Goal: Information Seeking & Learning: Learn about a topic

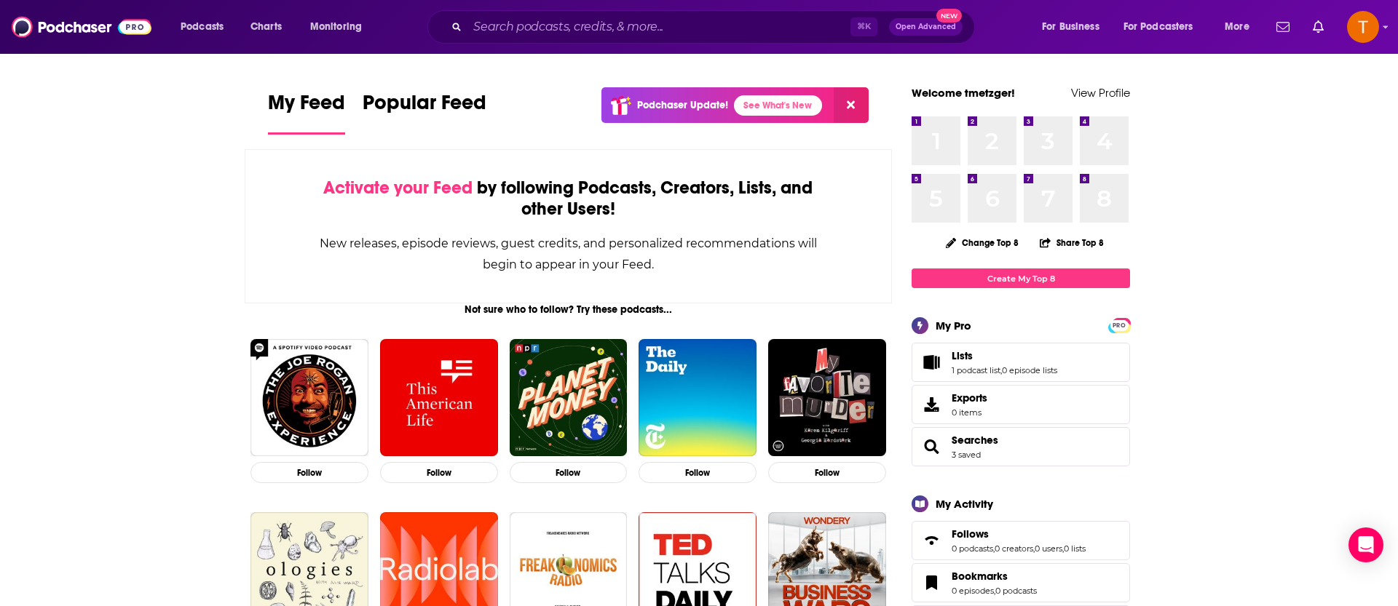
click at [755, 39] on div "⌘ K Open Advanced New" at bounding box center [700, 26] width 547 height 33
click at [756, 36] on input "Search podcasts, credits, & more..." at bounding box center [658, 26] width 383 height 23
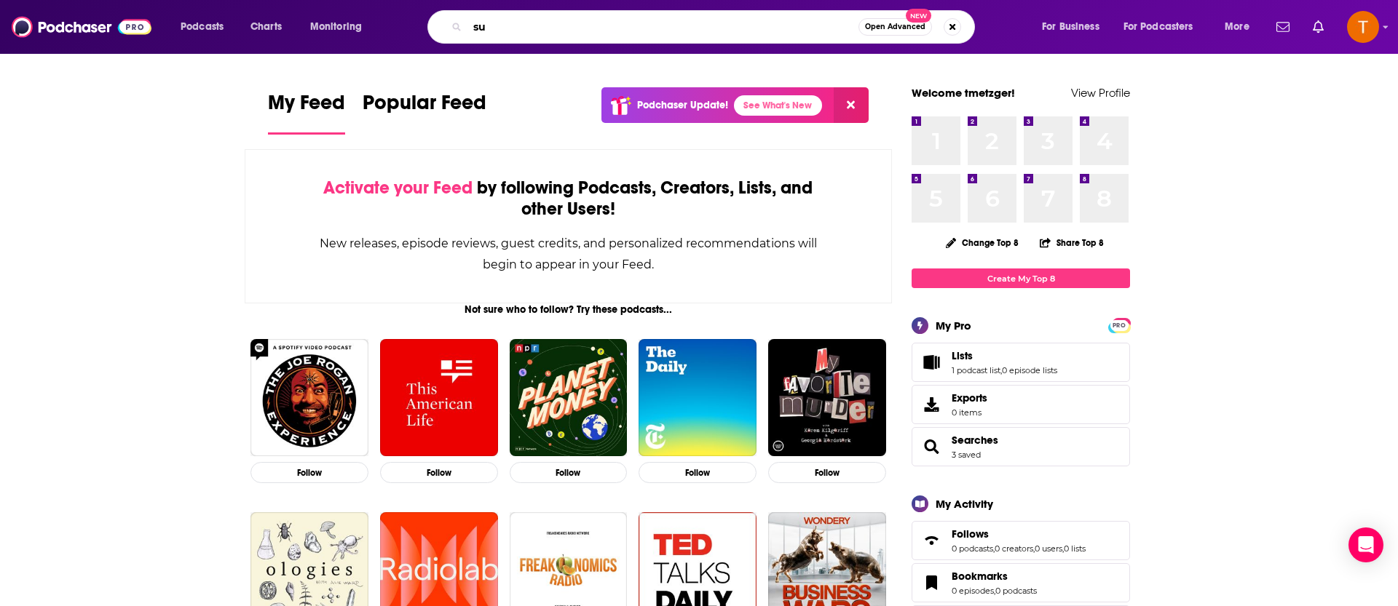
type input "s"
type input "let's talk supply chain"
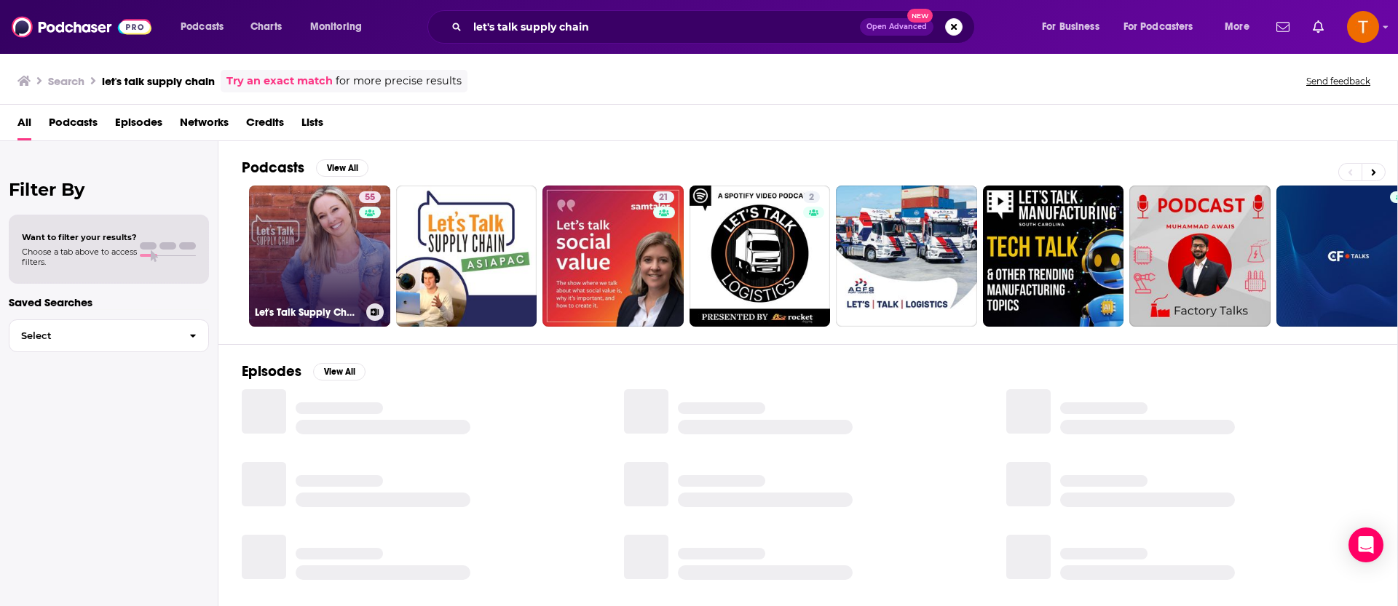
click at [295, 218] on link "55 Let's Talk Supply Chain" at bounding box center [319, 256] width 141 height 141
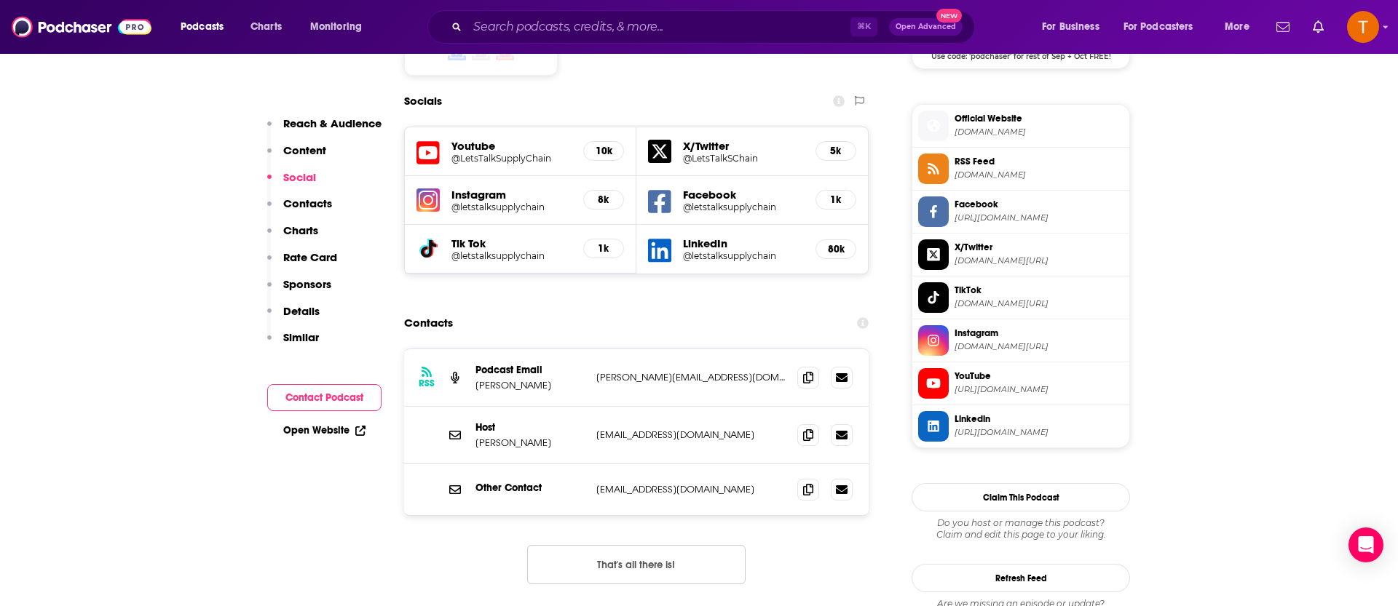
scroll to position [1349, 0]
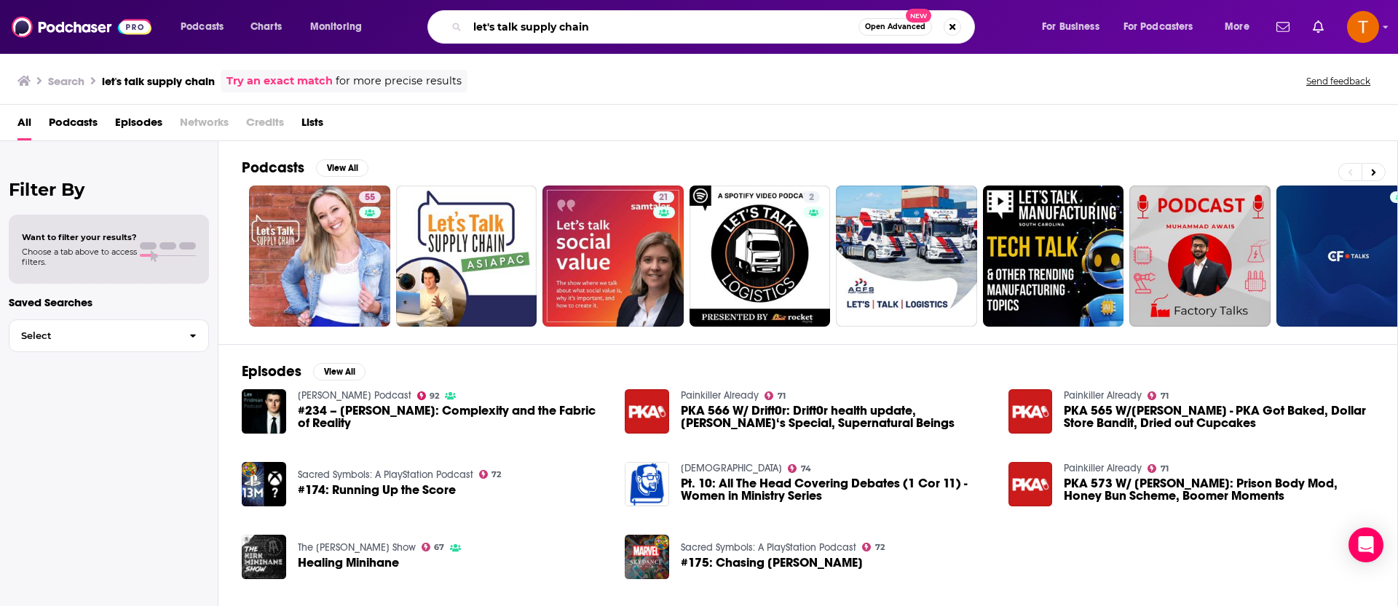
drag, startPoint x: 523, startPoint y: 31, endPoint x: 403, endPoint y: 31, distance: 119.4
click at [404, 31] on div "let's talk supply chain Open Advanced New" at bounding box center [715, 26] width 622 height 33
type input "supply chain"
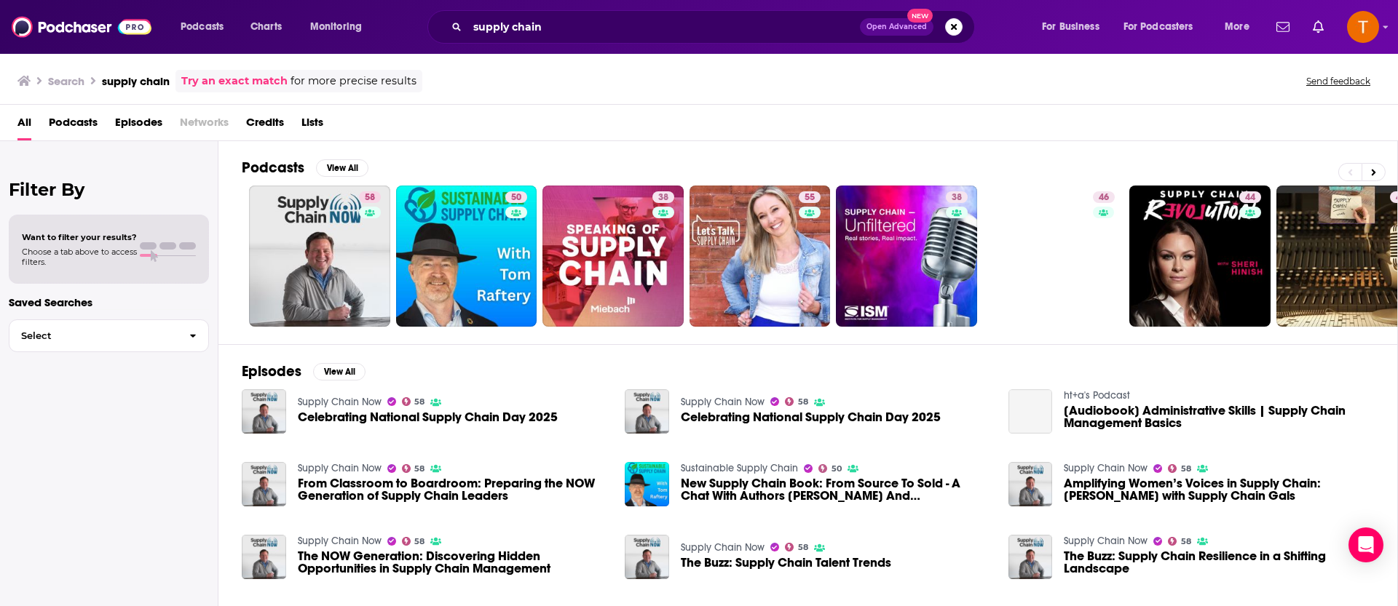
scroll to position [15, 0]
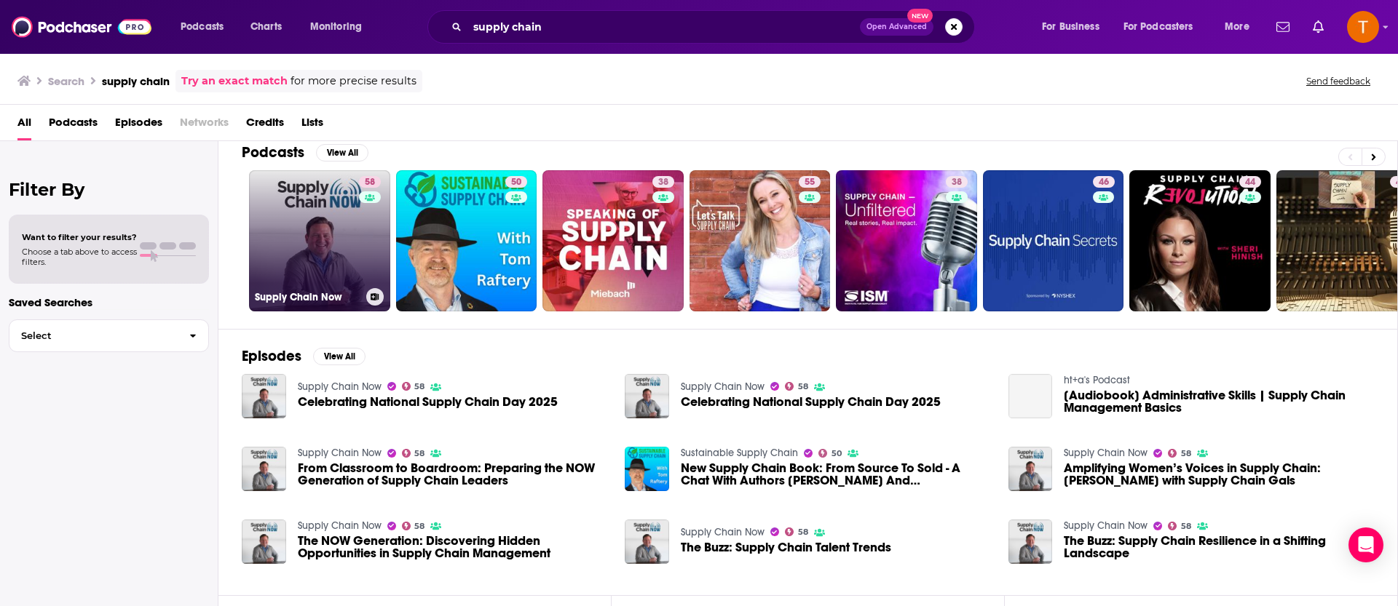
click at [329, 271] on link "58 Supply Chain Now" at bounding box center [319, 240] width 141 height 141
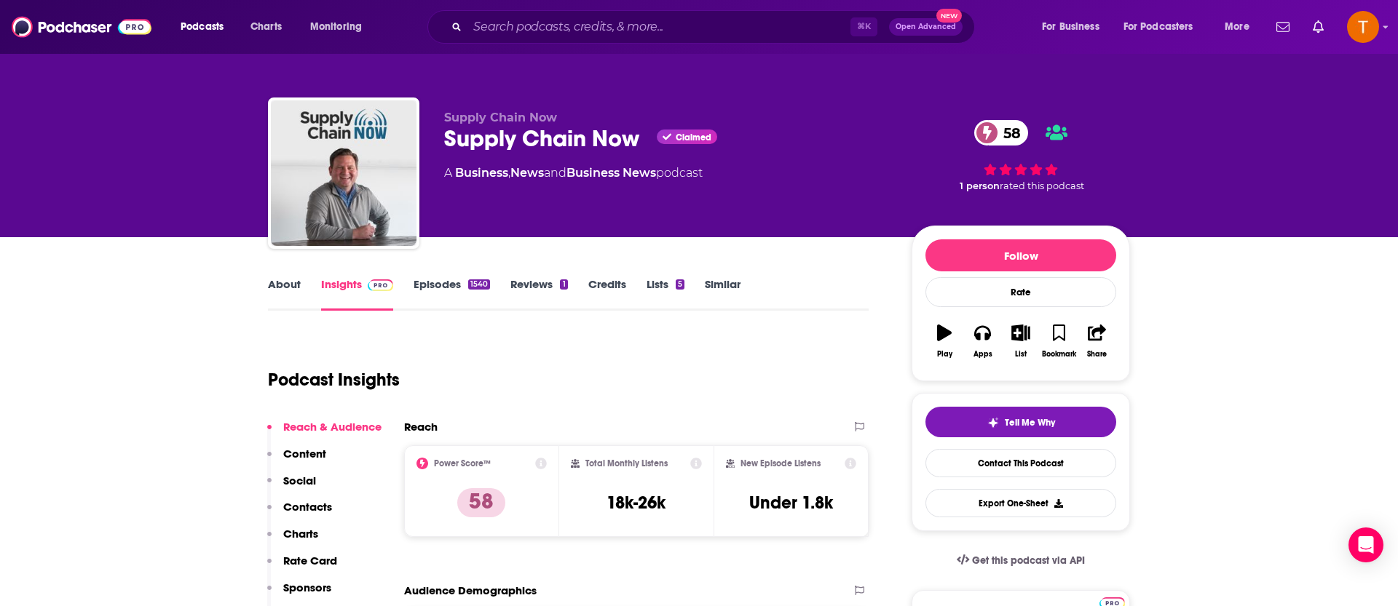
click at [428, 280] on link "Episodes 1540" at bounding box center [451, 293] width 76 height 33
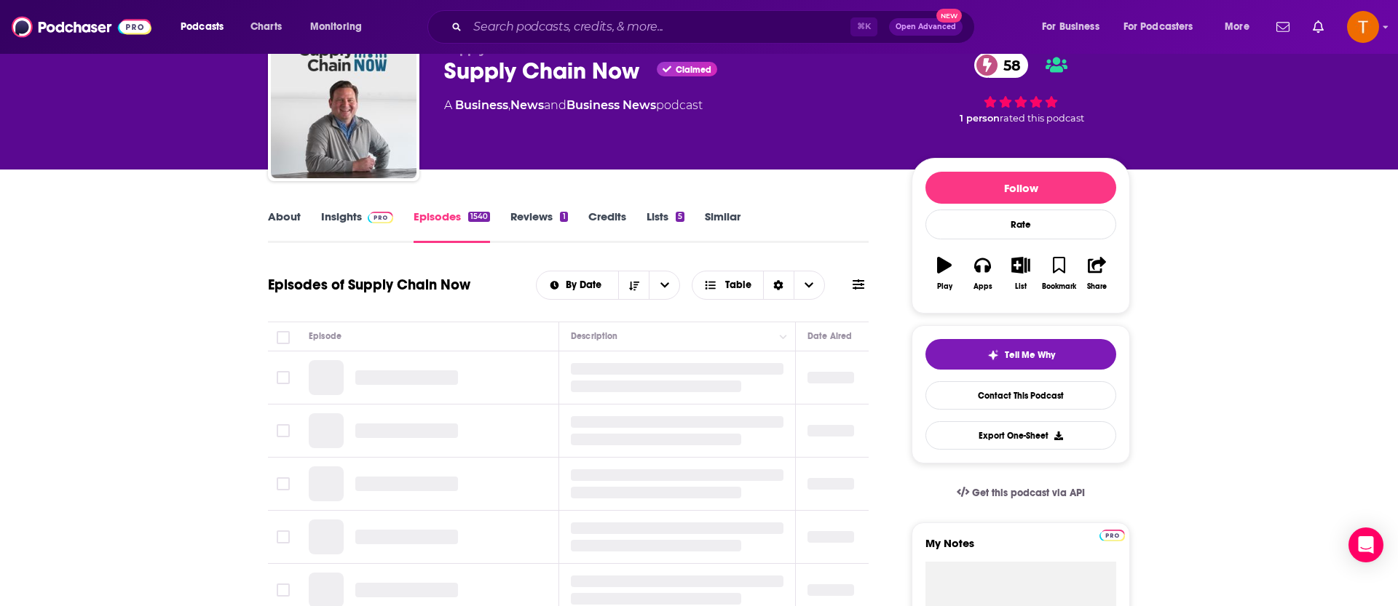
scroll to position [66, 0]
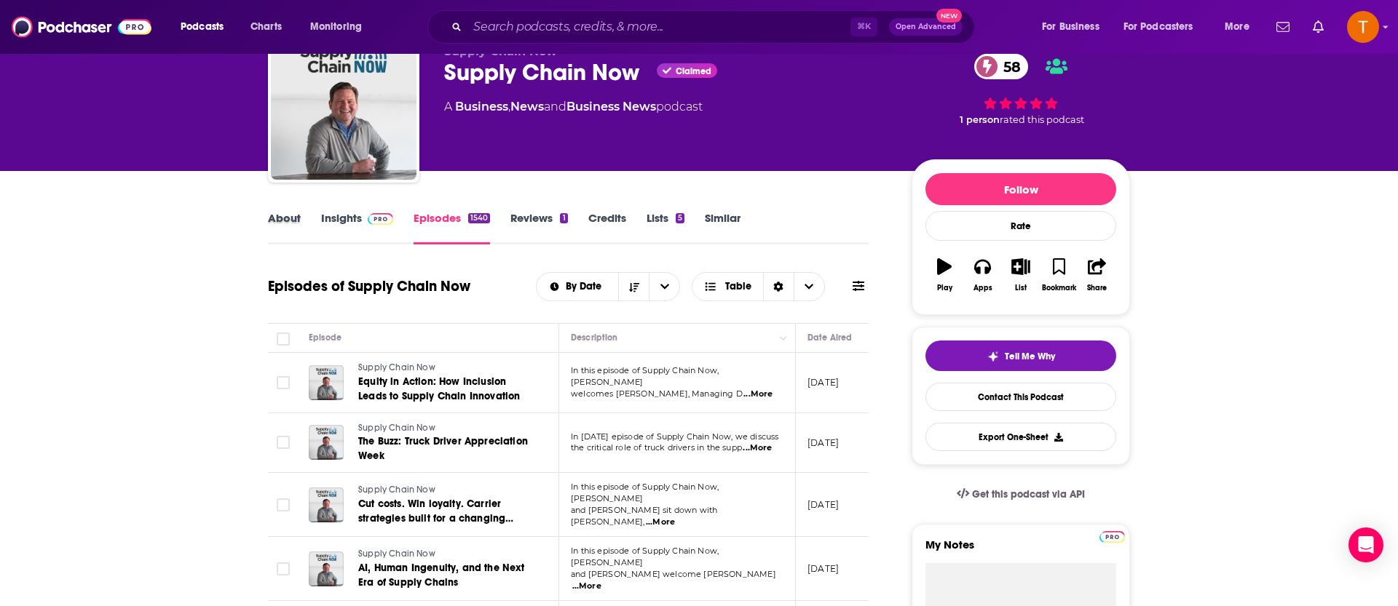
drag, startPoint x: 302, startPoint y: 225, endPoint x: 283, endPoint y: 222, distance: 19.1
click at [302, 225] on div "About" at bounding box center [294, 227] width 53 height 33
click at [283, 222] on link "About" at bounding box center [284, 227] width 33 height 33
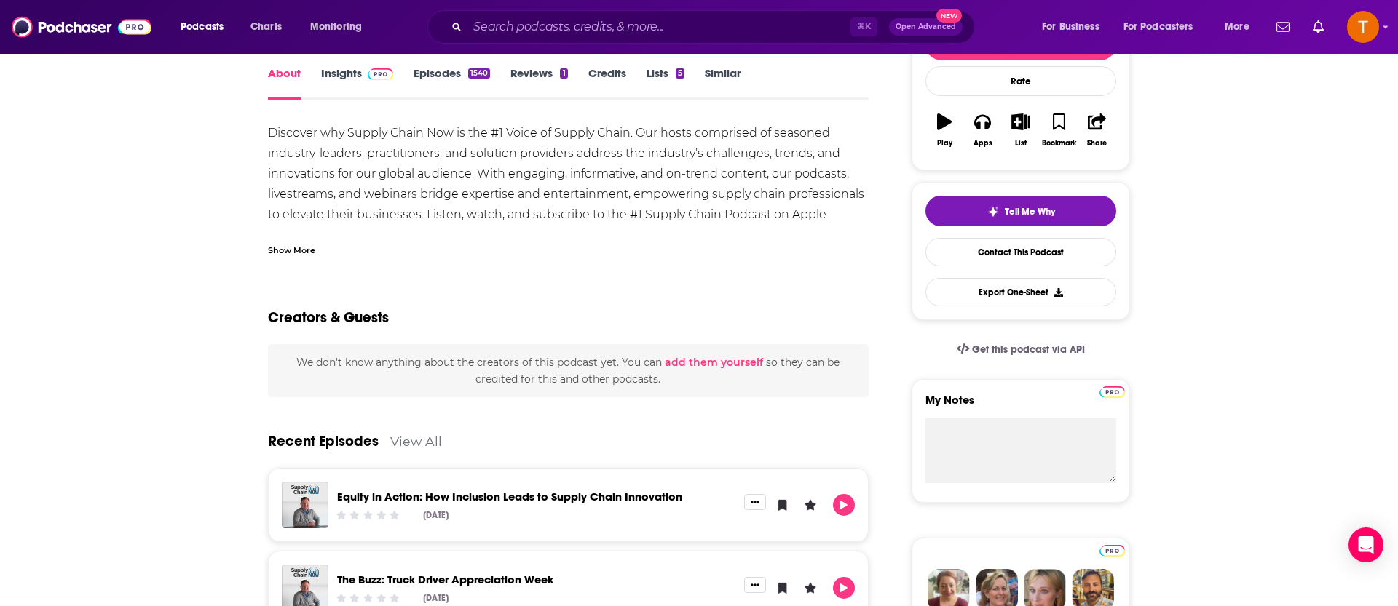
scroll to position [213, 0]
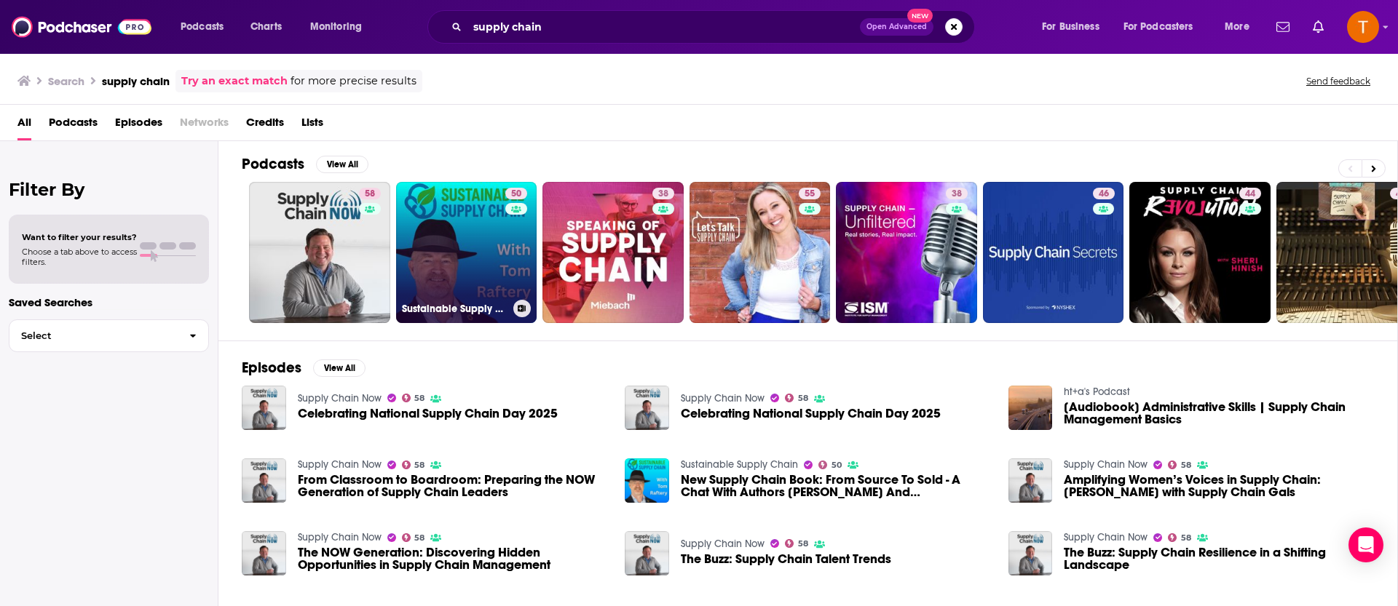
scroll to position [6, 0]
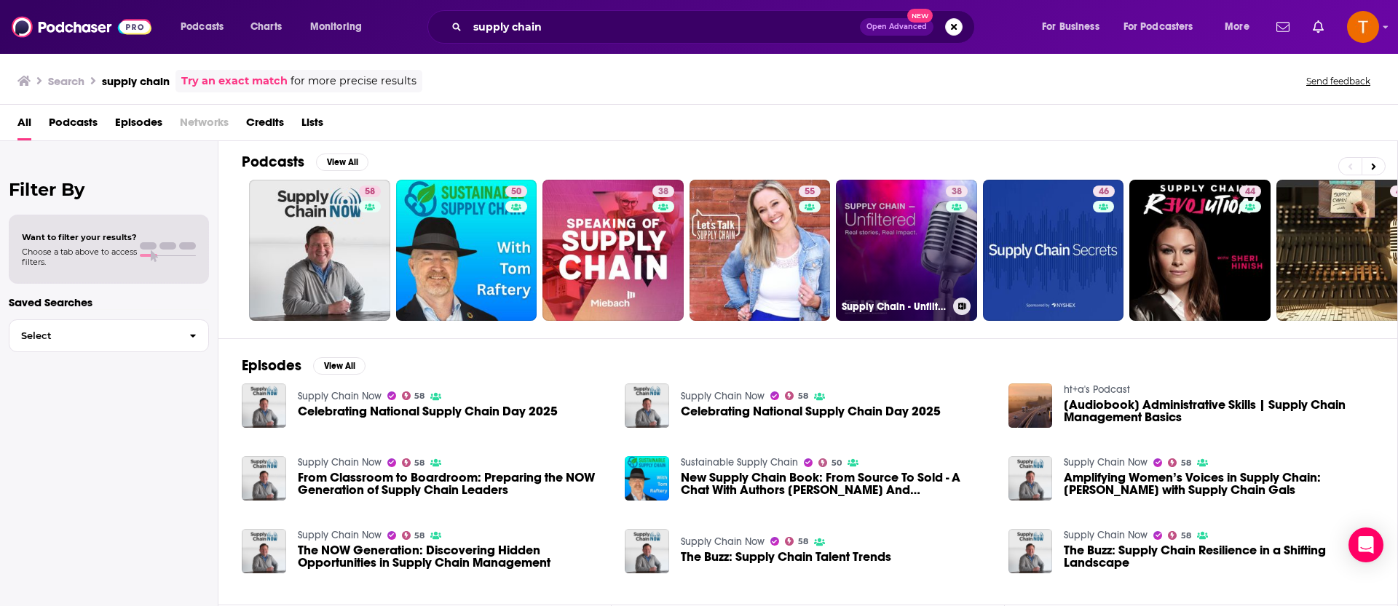
click at [937, 246] on link "38 Supply Chain - Unfiltered" at bounding box center [906, 250] width 141 height 141
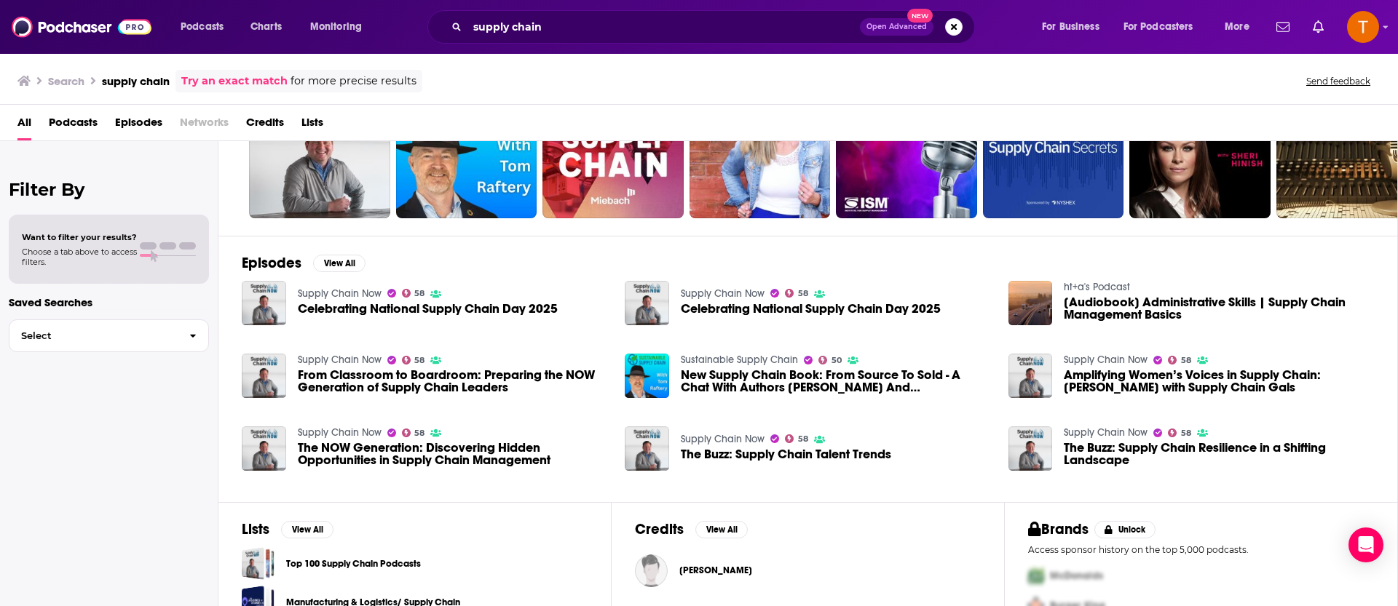
scroll to position [216, 0]
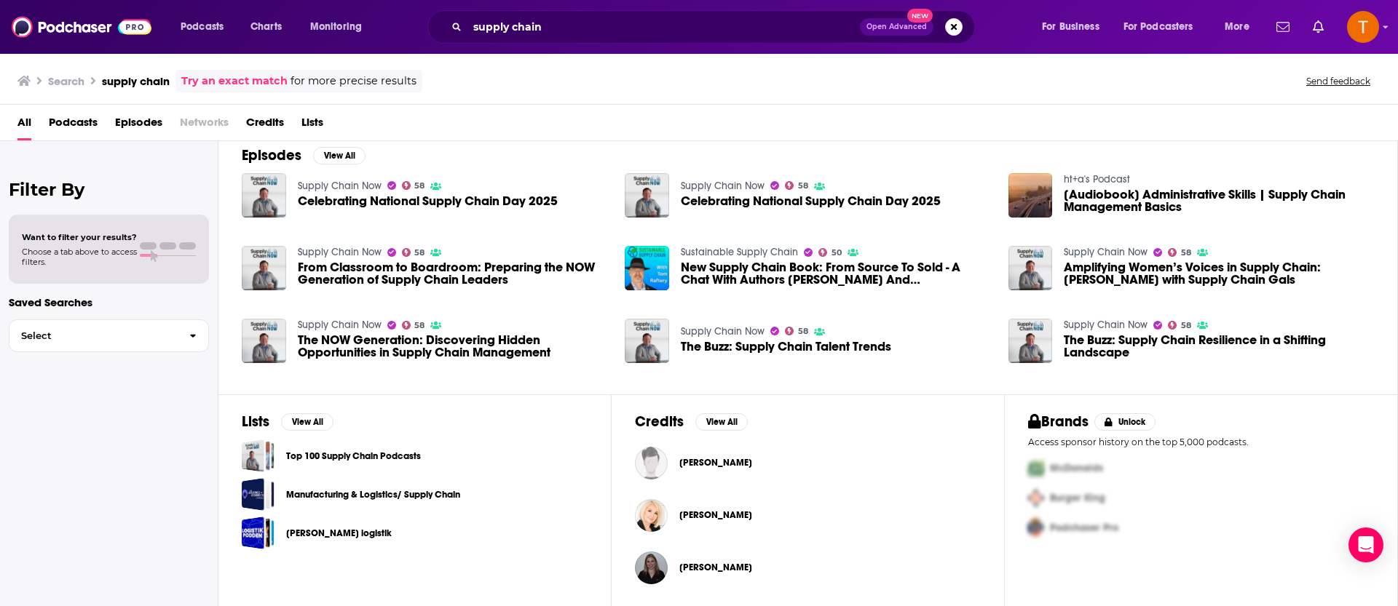
click at [386, 459] on link "Top 100 Supply Chain Podcasts" at bounding box center [353, 456] width 135 height 16
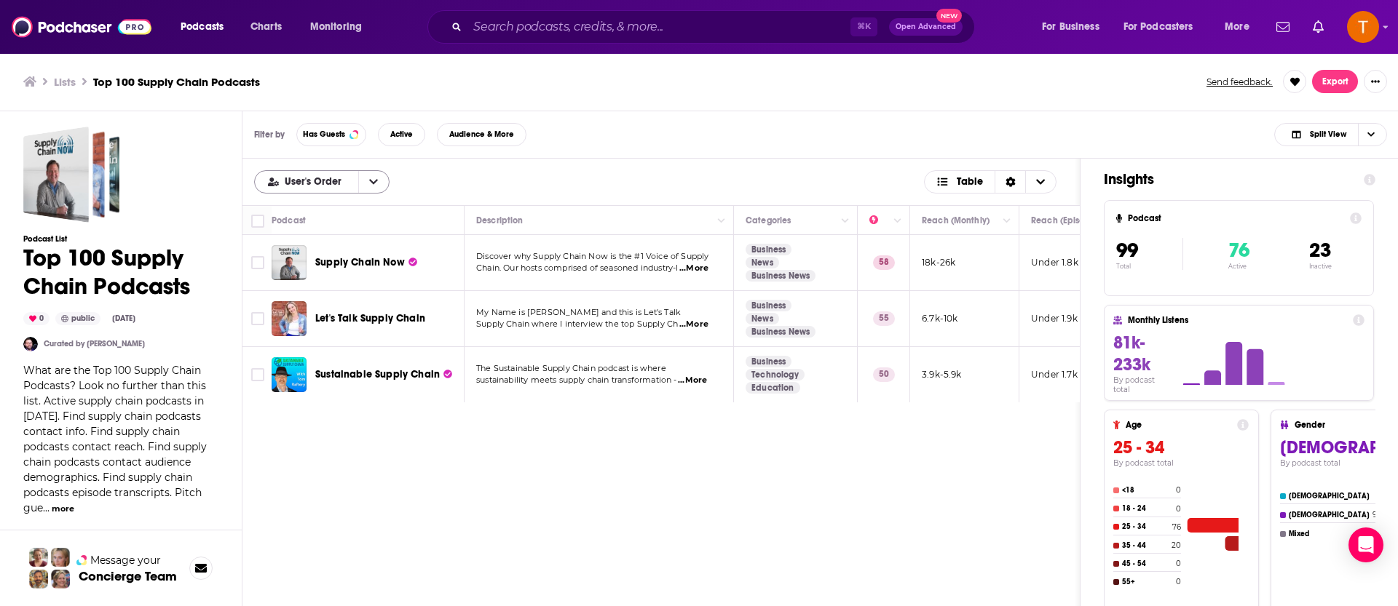
click at [378, 191] on button "open menu" at bounding box center [373, 182] width 31 height 22
click at [326, 233] on span "Alphabetical" at bounding box center [331, 230] width 94 height 8
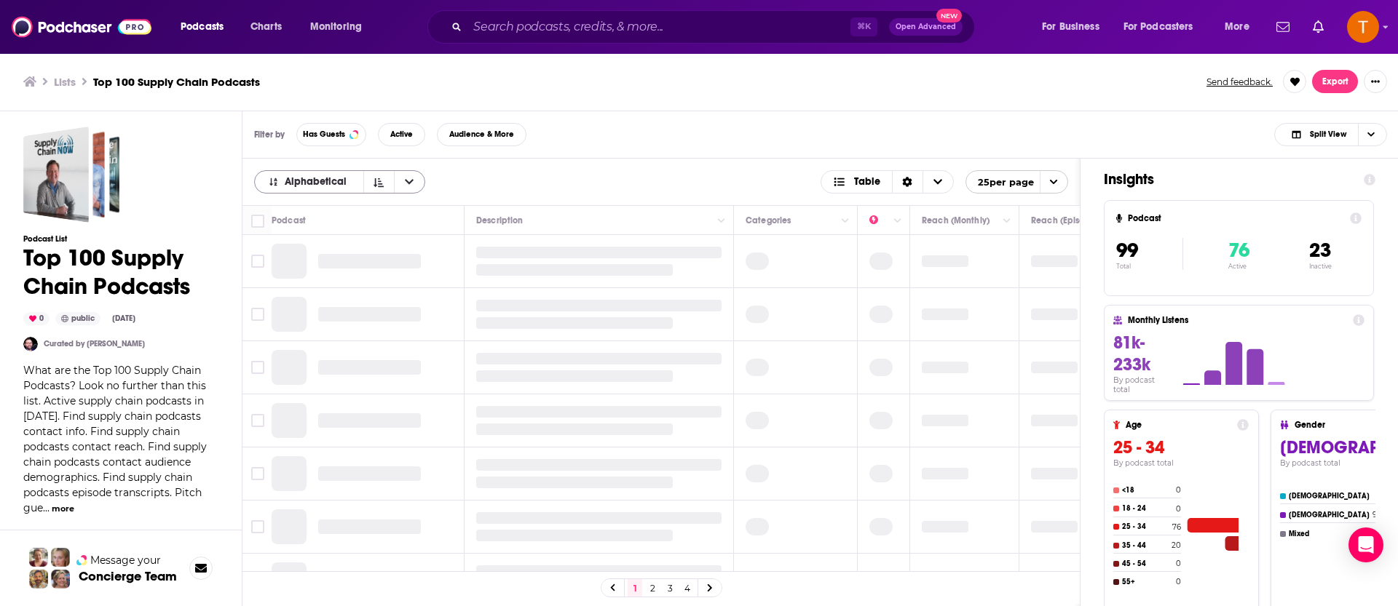
click at [403, 175] on button "open menu" at bounding box center [409, 182] width 31 height 22
click at [335, 258] on span "Power Score" at bounding box center [349, 254] width 130 height 8
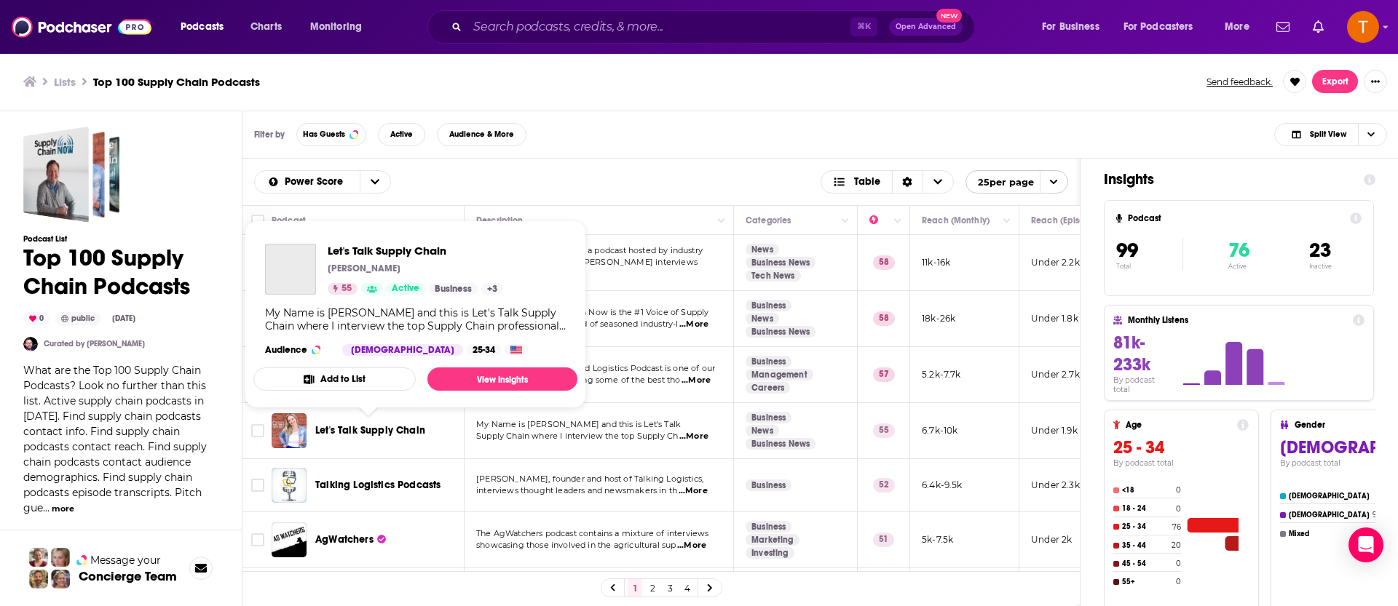
click at [396, 433] on span "Let's Talk Supply Chain" at bounding box center [370, 430] width 110 height 12
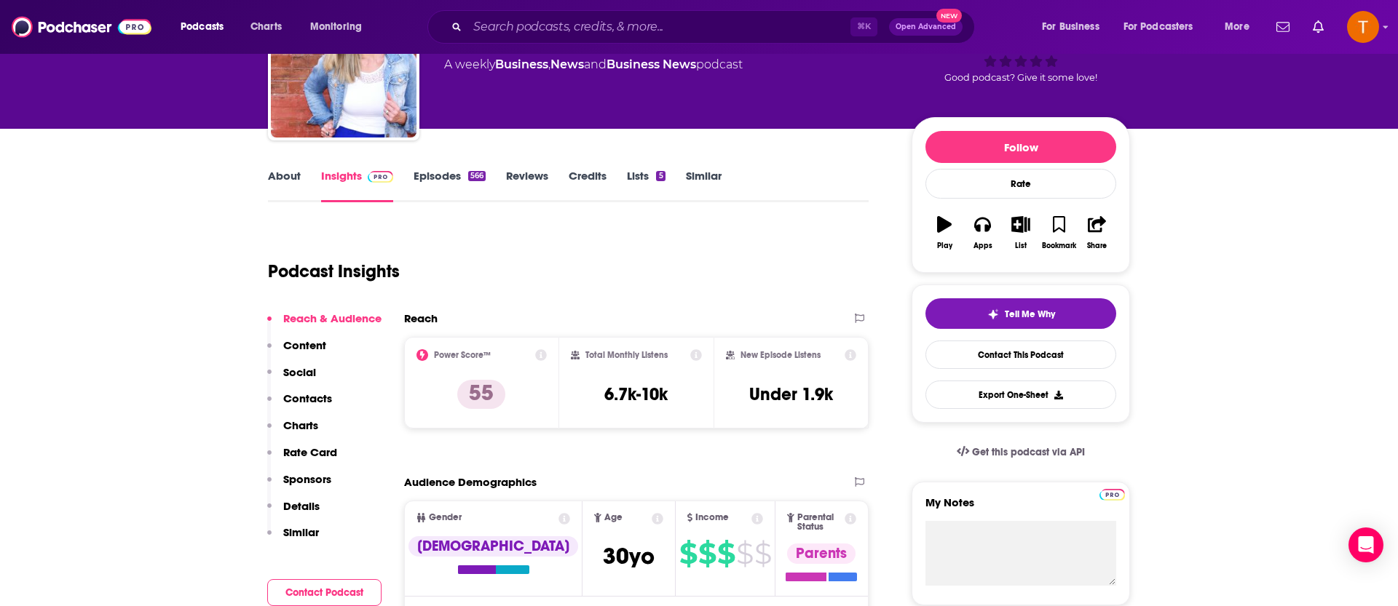
scroll to position [122, 0]
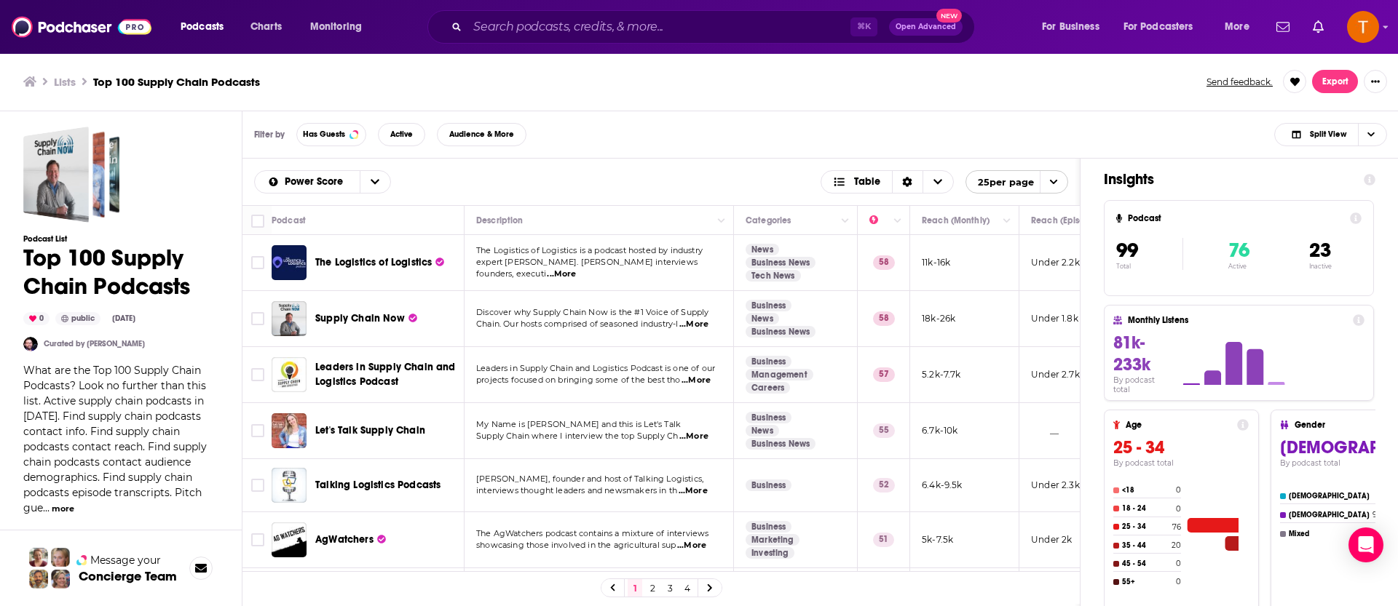
click at [389, 260] on span "The Logistics of Logistics" at bounding box center [373, 262] width 116 height 12
click at [344, 314] on span "Supply Chain Now" at bounding box center [360, 318] width 90 height 12
click at [387, 376] on span "Leaders in Supply Chain and Logistics Podcast" at bounding box center [385, 374] width 140 height 27
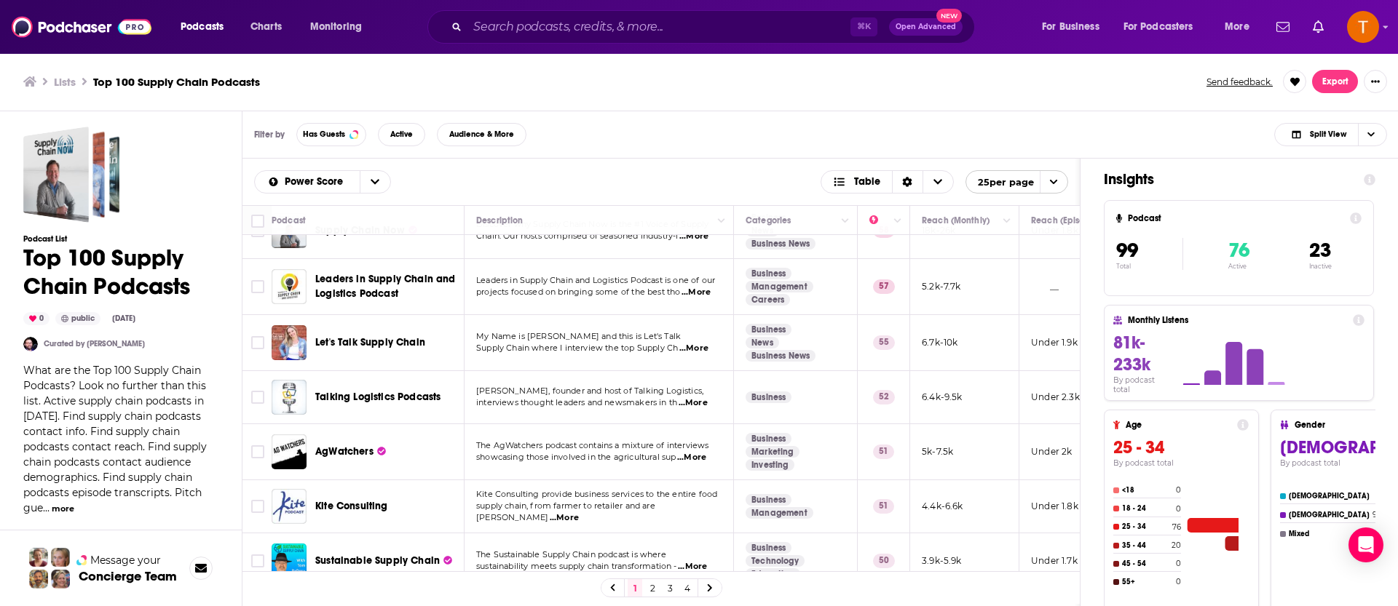
scroll to position [90, 0]
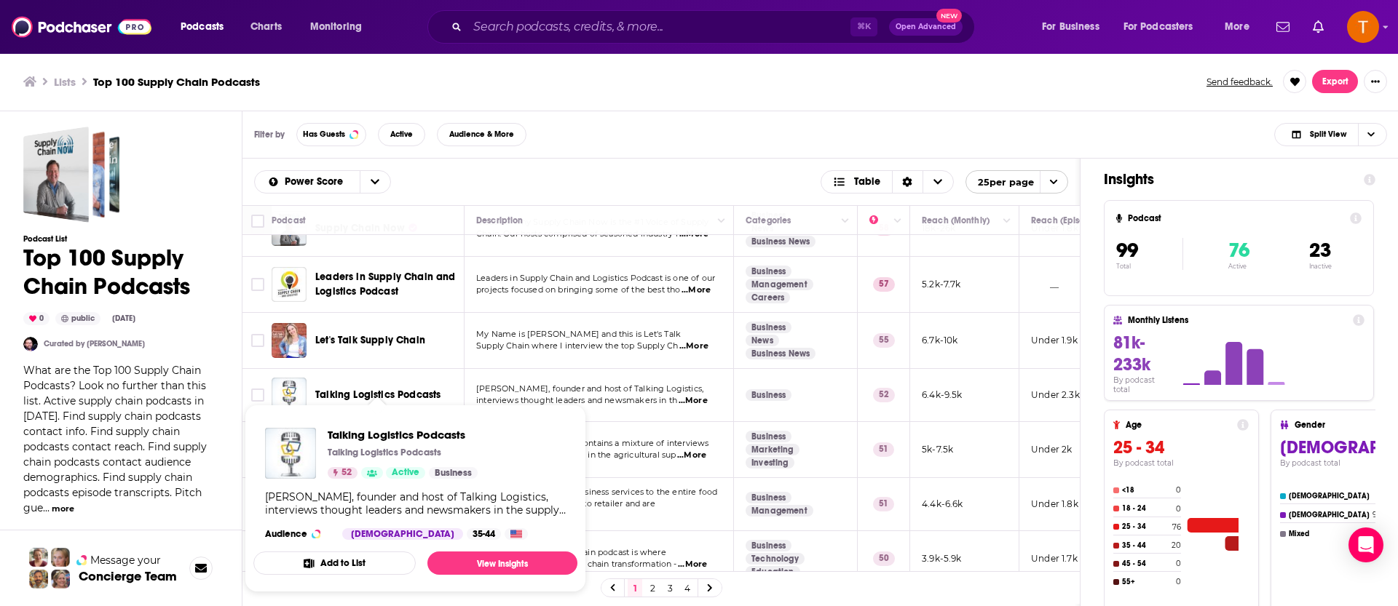
click at [362, 400] on span "Talking Logistics Podcasts Talking Logistics Podcasts 52 Active Business Adrian…" at bounding box center [415, 498] width 341 height 205
click at [365, 395] on div "Podcasts Charts Monitoring ⌘ K Open Advanced New For Business For Podcasters Mo…" at bounding box center [699, 303] width 1398 height 606
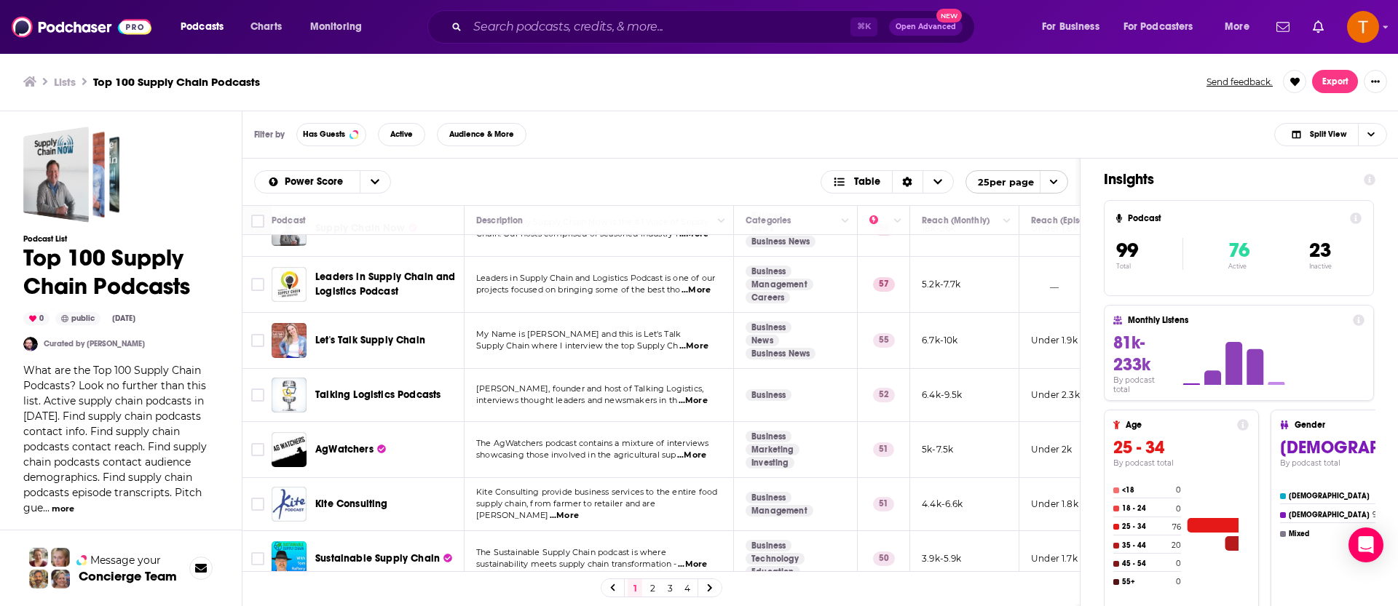
click at [360, 389] on span "Talking Logistics Podcasts" at bounding box center [377, 395] width 125 height 12
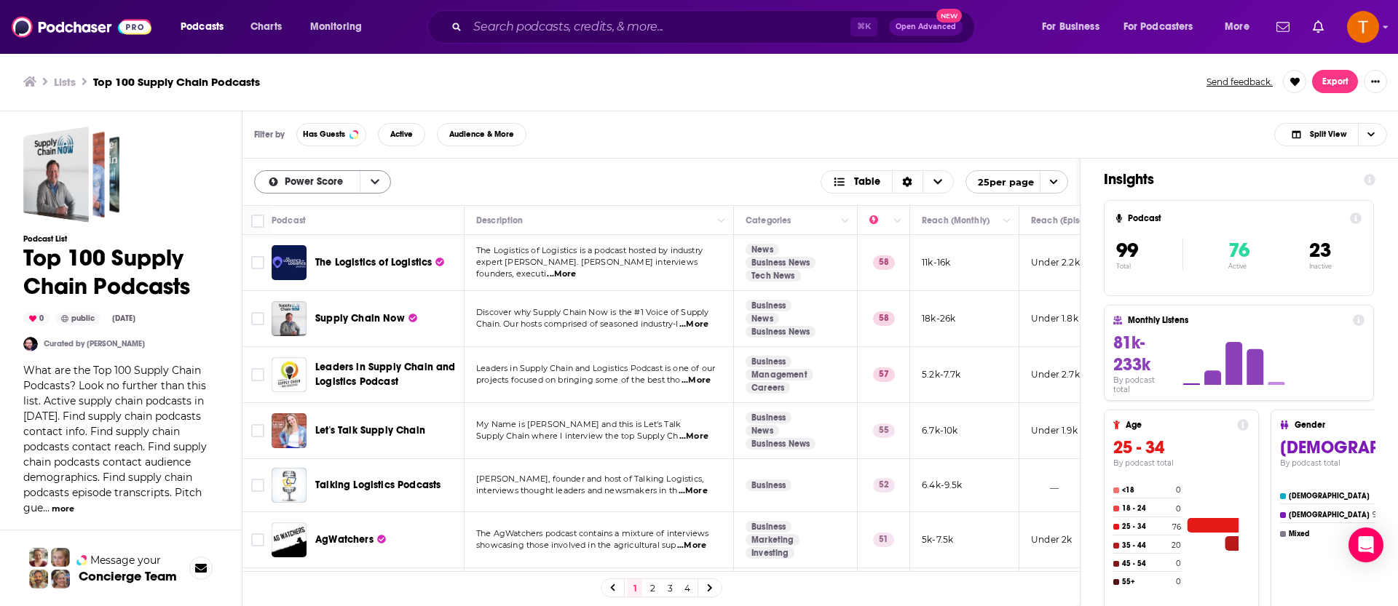
click at [386, 183] on button "open menu" at bounding box center [375, 182] width 31 height 22
click at [517, 167] on div "Power Score User's Order Alphabetical Power Score Table 25 per page" at bounding box center [660, 182] width 837 height 47
click at [936, 186] on icon "Choose View" at bounding box center [937, 182] width 9 height 10
click at [914, 187] on div "Sort Direction" at bounding box center [907, 182] width 31 height 22
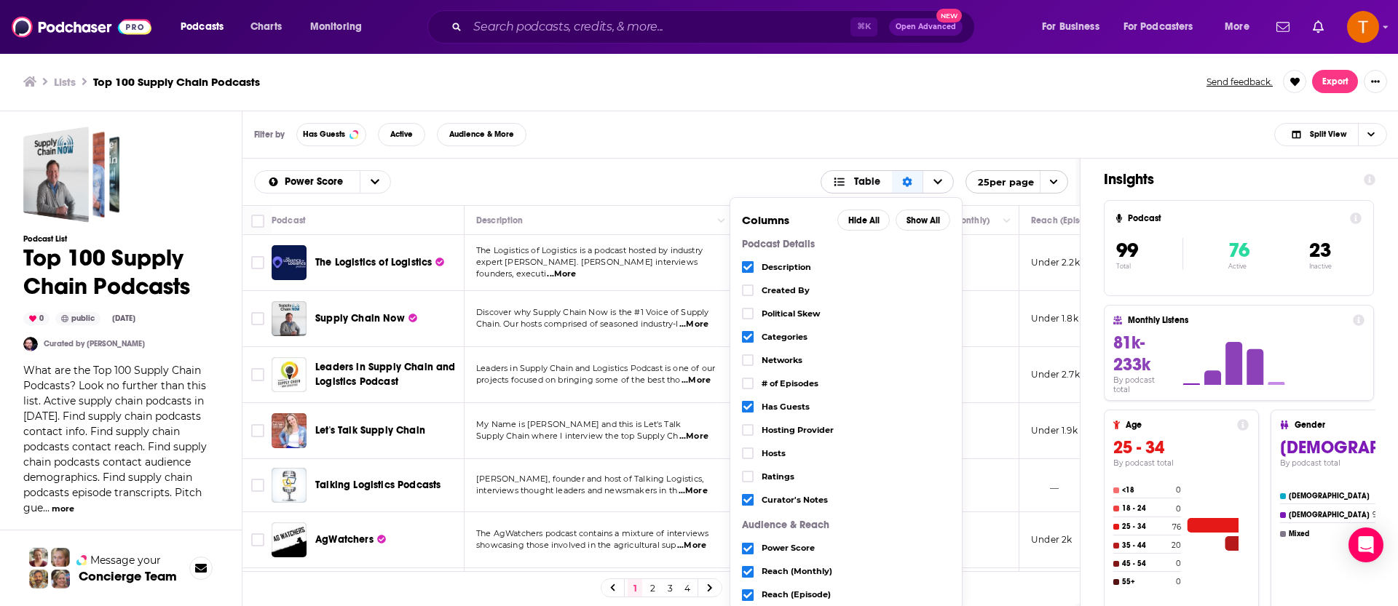
click at [854, 181] on span "Table" at bounding box center [867, 182] width 26 height 10
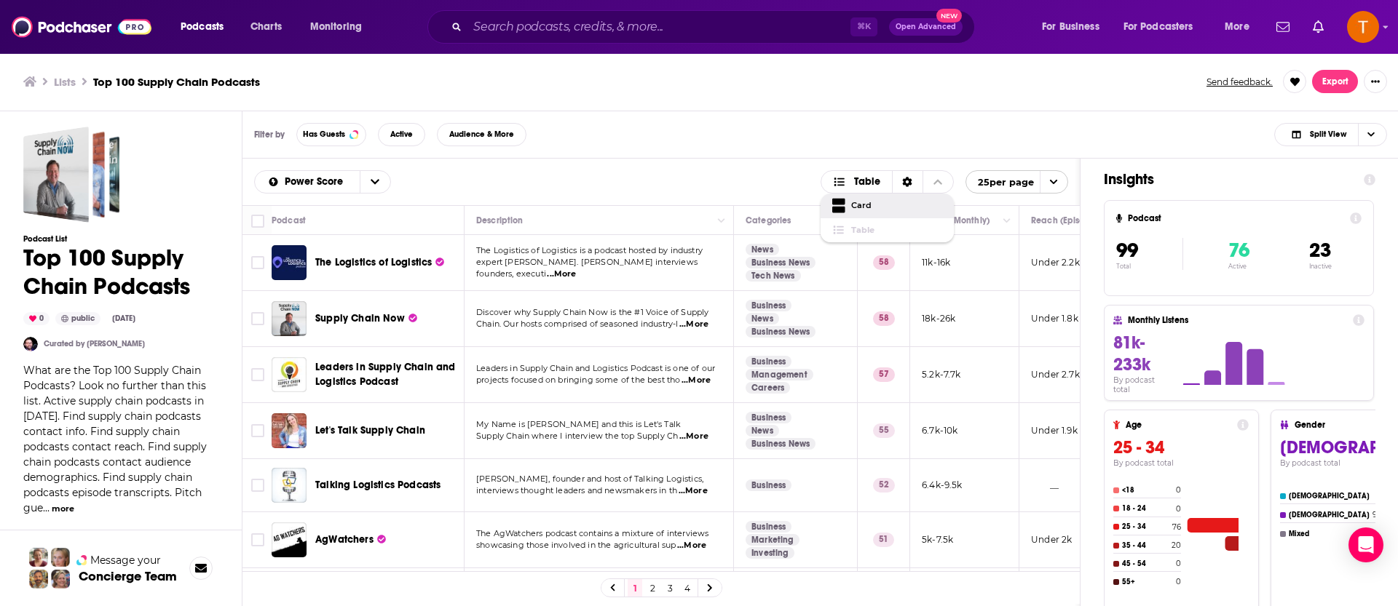
click at [790, 140] on div "Filter by Has Guests Active Audience & More Split View" at bounding box center [820, 134] width 1156 height 47
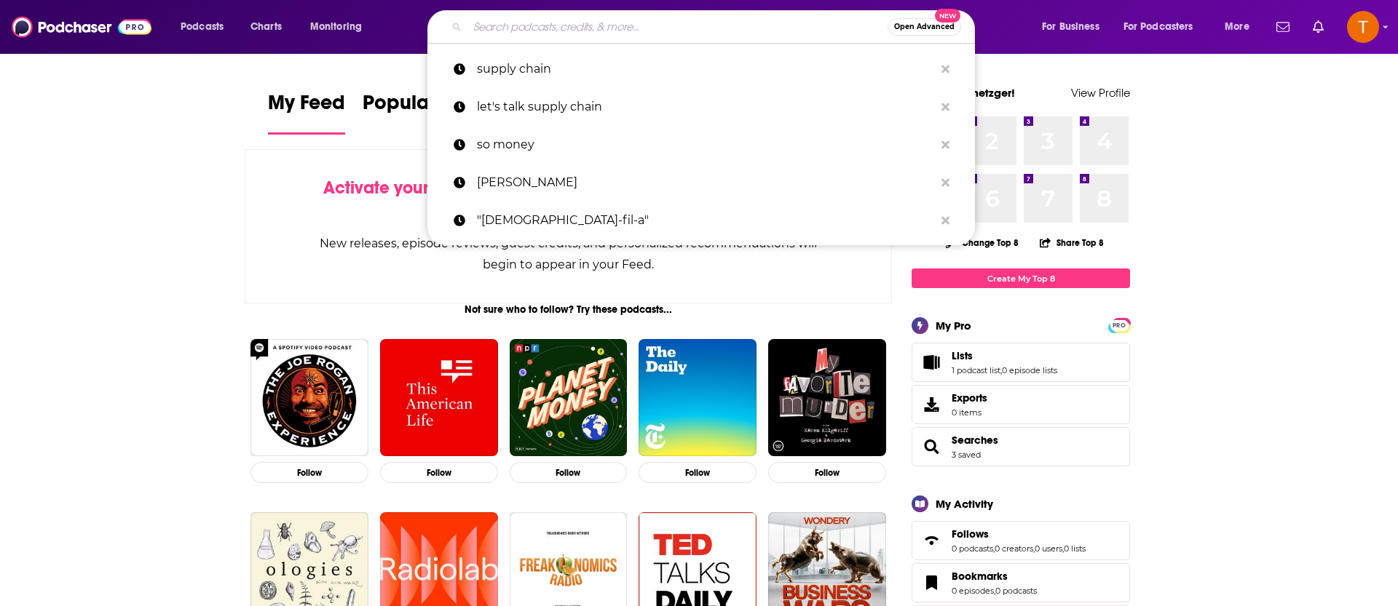
click at [518, 26] on input "Search podcasts, credits, & more..." at bounding box center [677, 26] width 420 height 23
click at [514, 69] on p "supply chain" at bounding box center [705, 69] width 457 height 38
type input "supply chain"
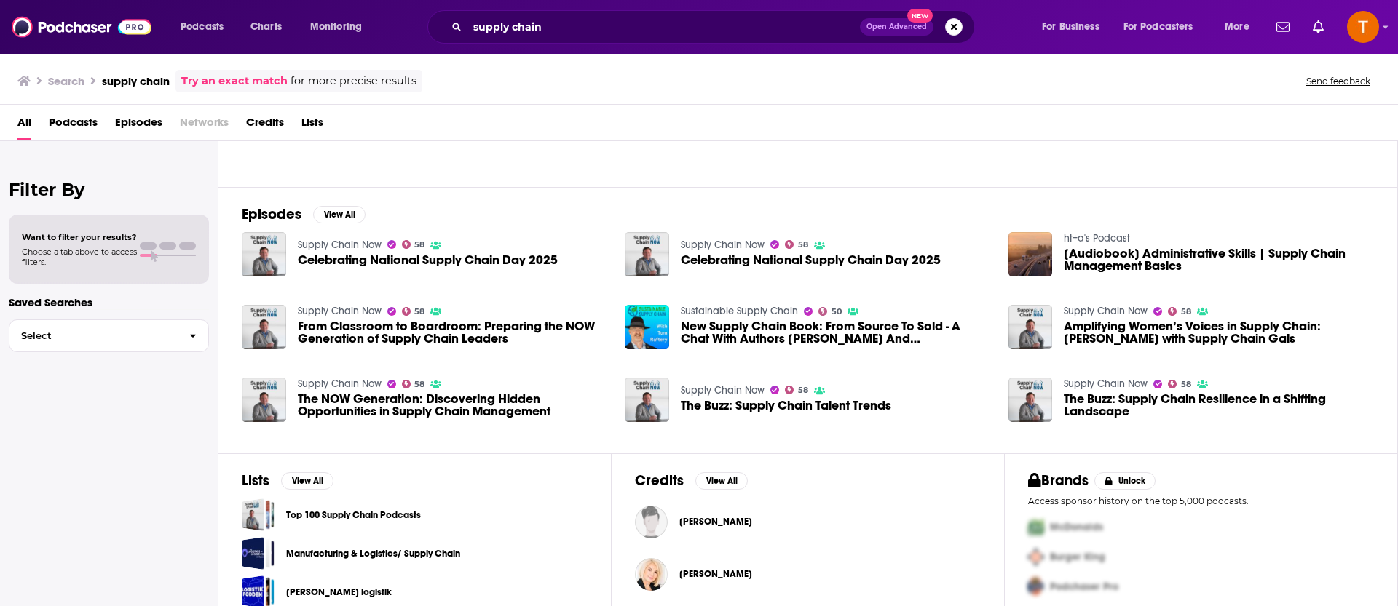
scroll to position [154, 0]
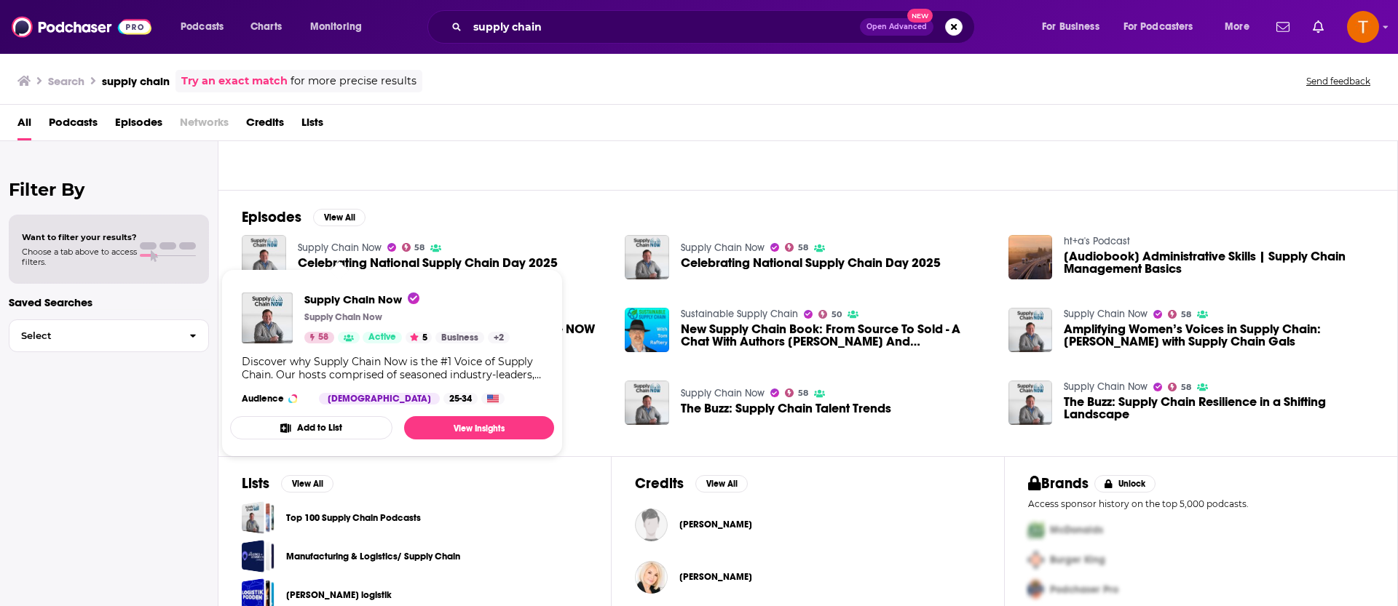
click at [341, 518] on link "Top 100 Supply Chain Podcasts" at bounding box center [353, 518] width 135 height 16
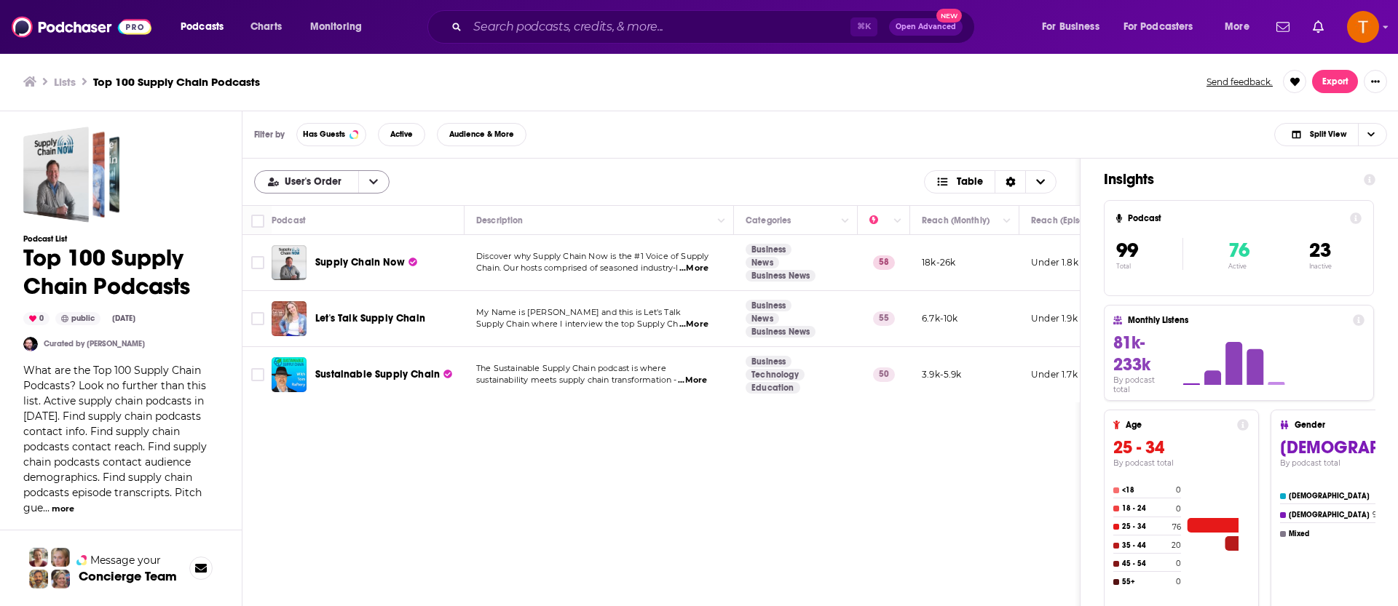
click at [328, 179] on span "User's Order" at bounding box center [316, 182] width 62 height 10
drag, startPoint x: 327, startPoint y: 252, endPoint x: 500, endPoint y: 243, distance: 173.5
click at [327, 252] on span "Power Score" at bounding box center [331, 254] width 94 height 8
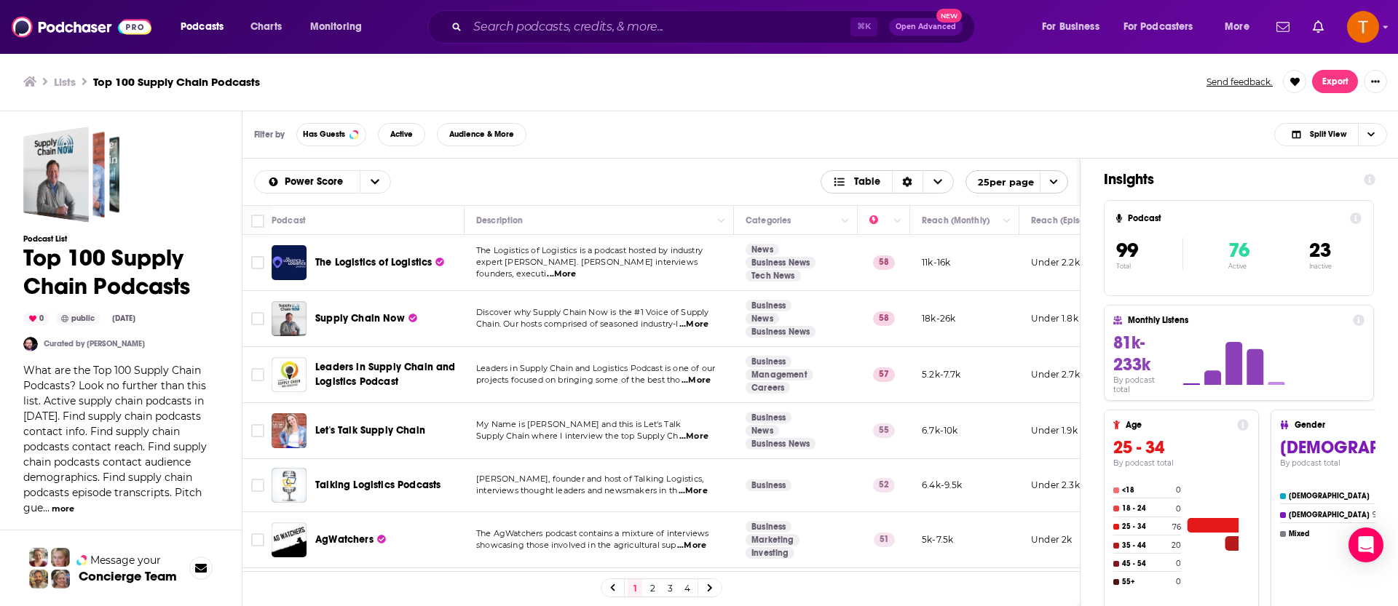
click at [908, 186] on icon "Sort Direction" at bounding box center [907, 182] width 10 height 10
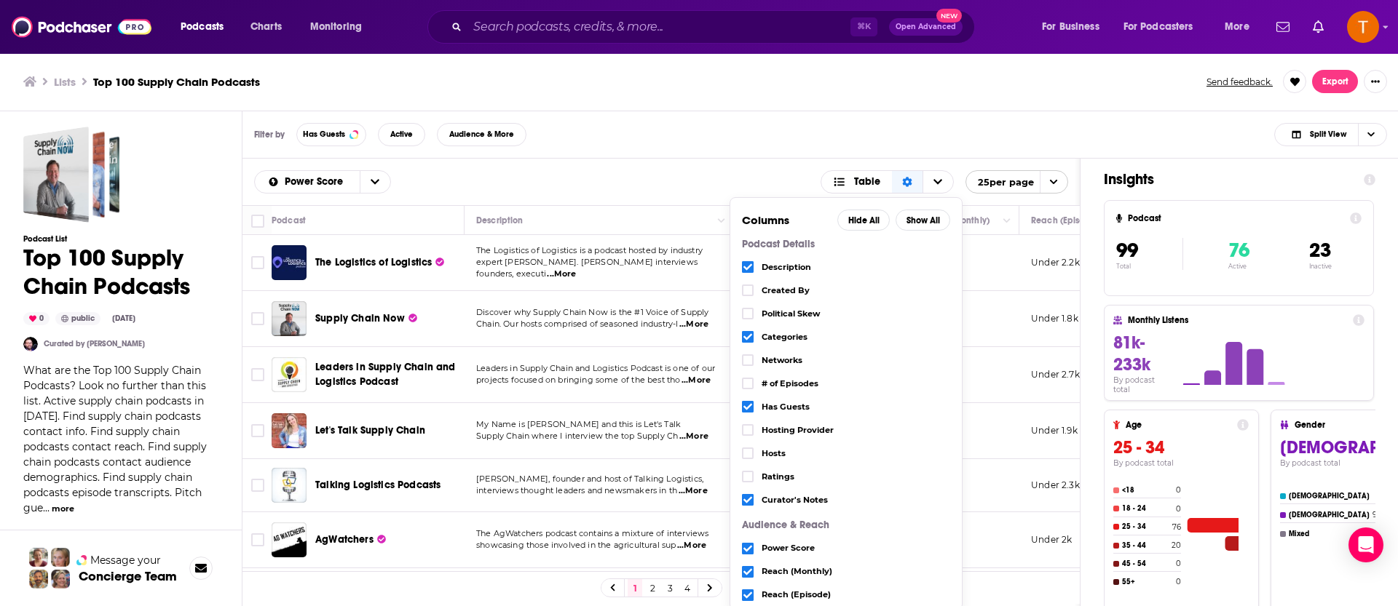
click at [809, 135] on div "Filter by Has Guests Active Audience & More Split View" at bounding box center [820, 134] width 1156 height 47
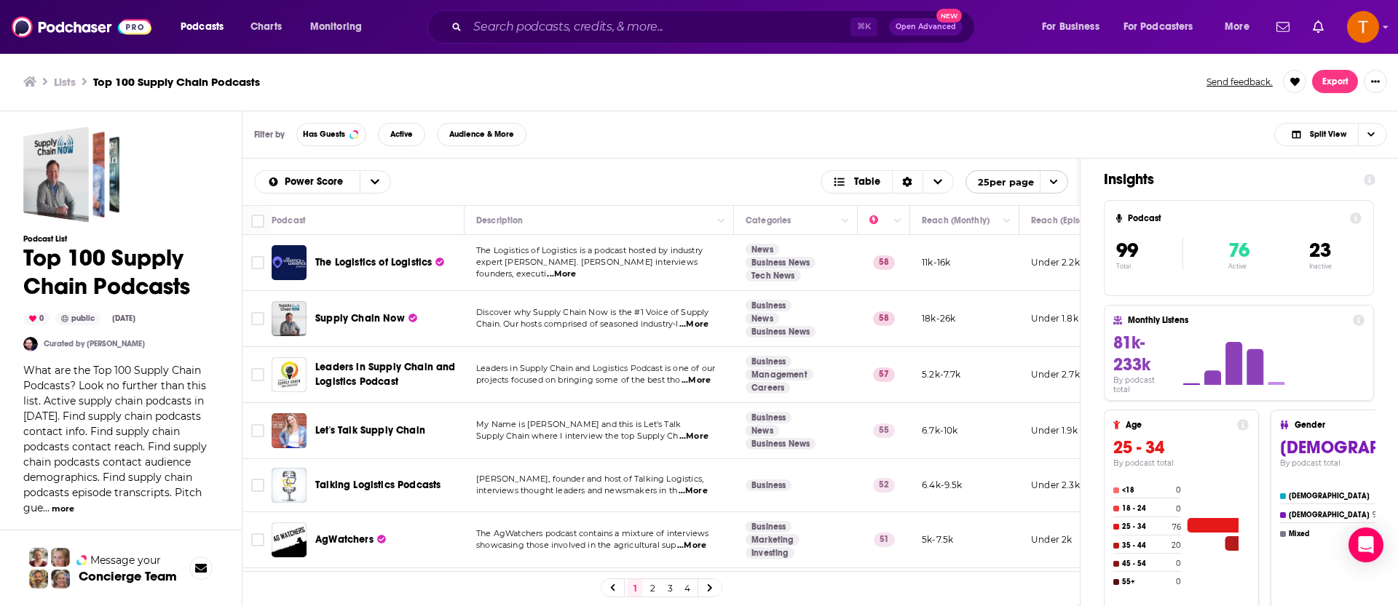
click at [371, 259] on span "The Logistics of Logistics" at bounding box center [373, 262] width 116 height 12
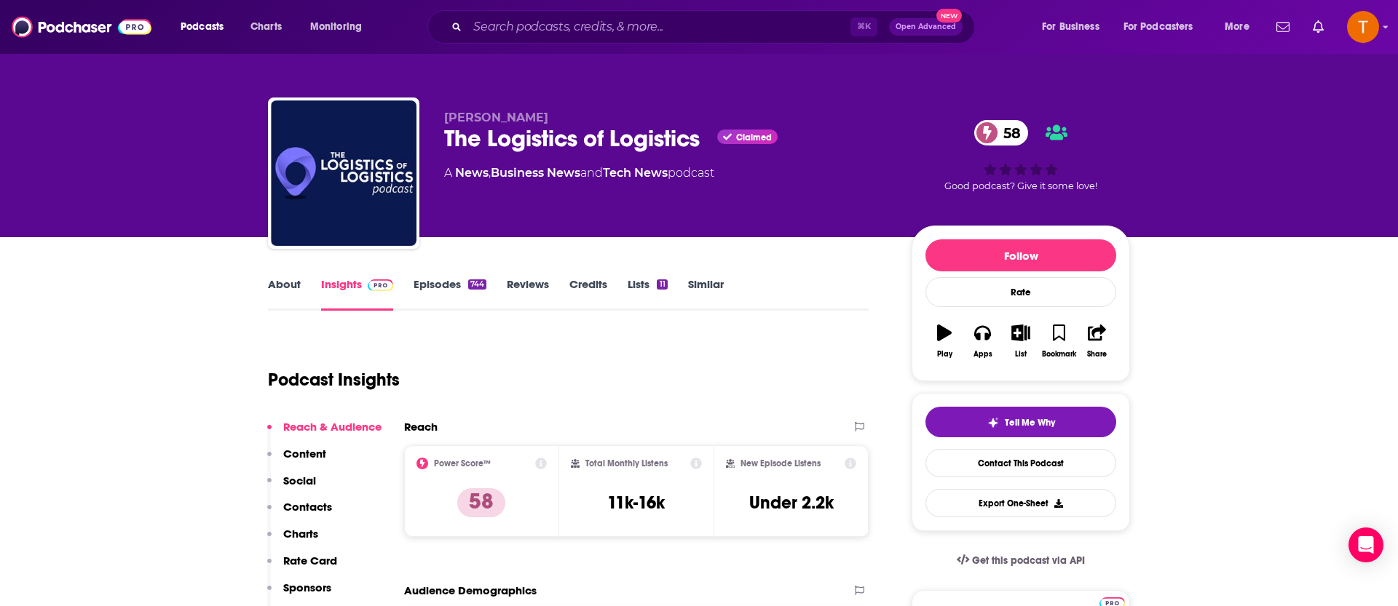
click at [440, 288] on link "Episodes 744" at bounding box center [449, 293] width 73 height 33
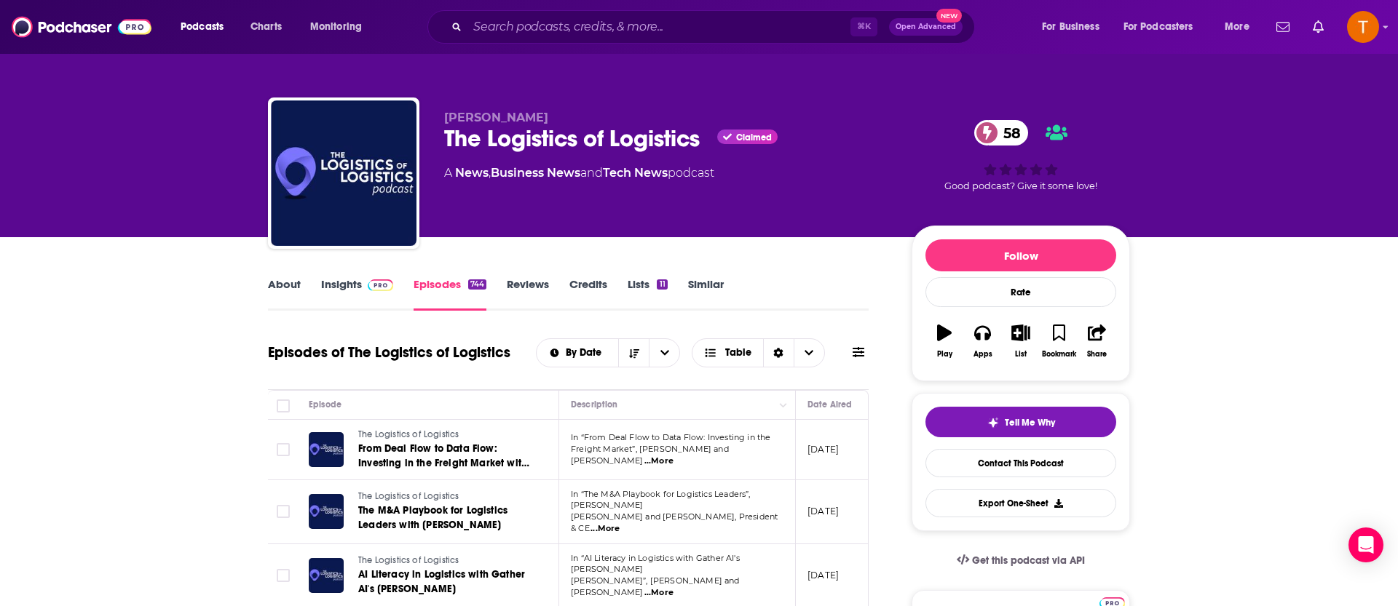
click at [270, 281] on link "About" at bounding box center [284, 293] width 33 height 33
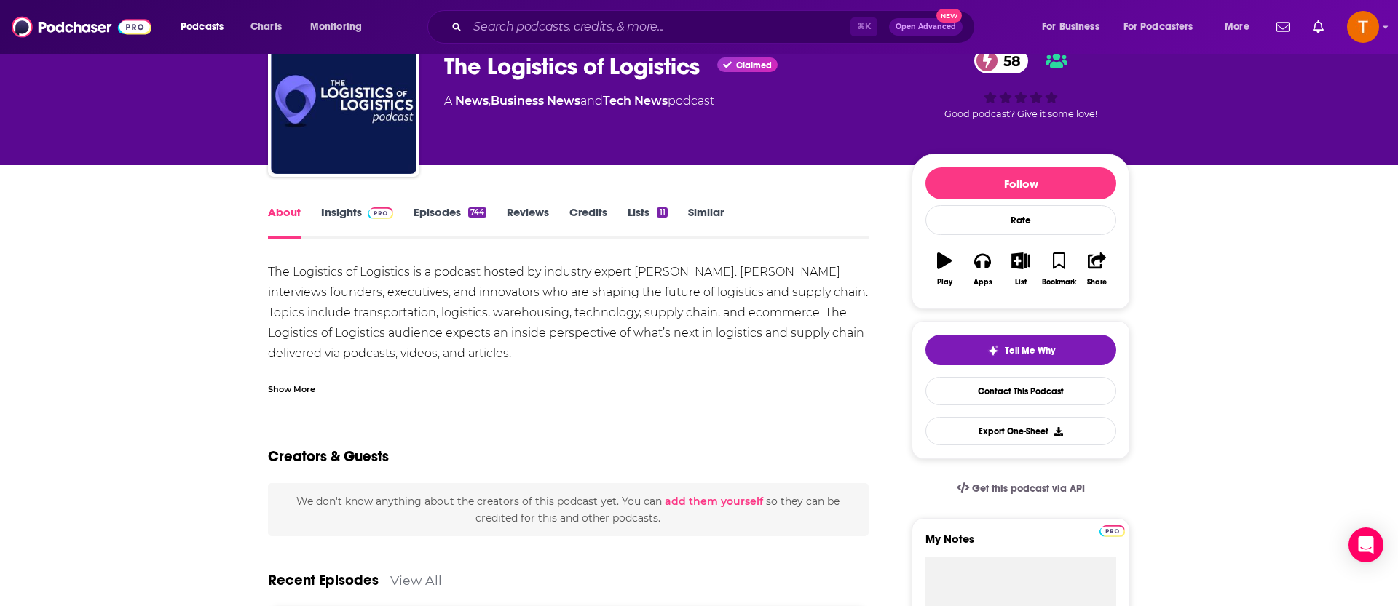
scroll to position [47, 0]
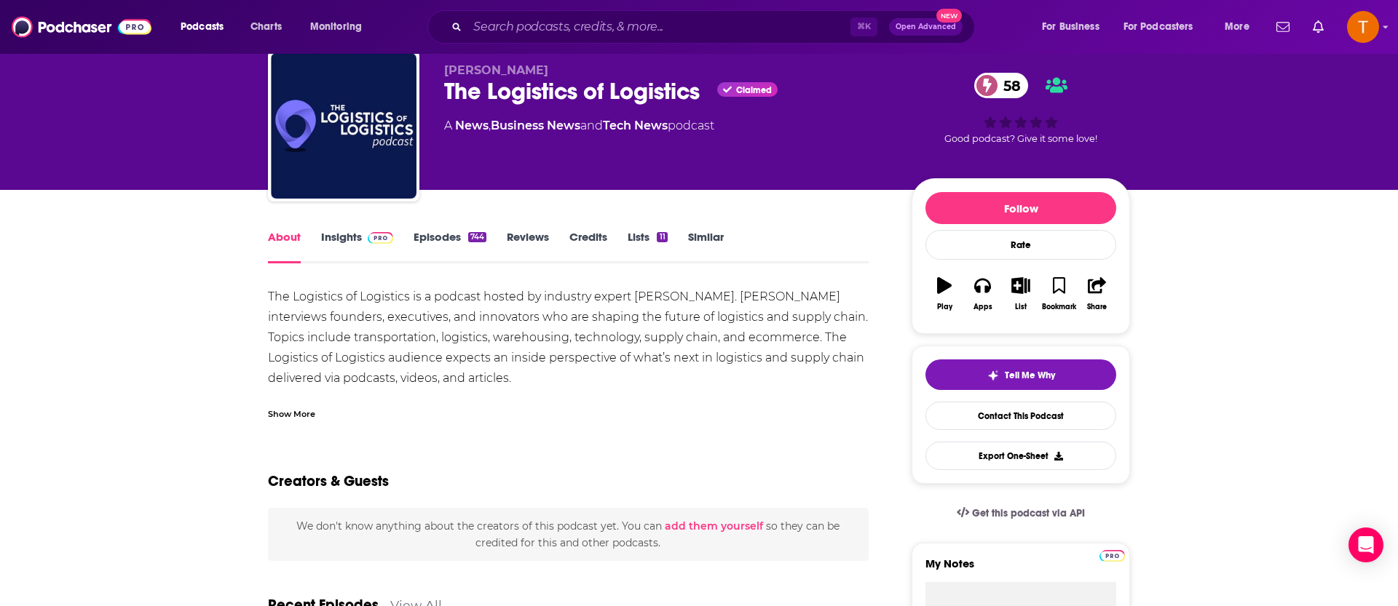
click at [343, 237] on link "Insights" at bounding box center [357, 246] width 72 height 33
